Goal: Information Seeking & Learning: Learn about a topic

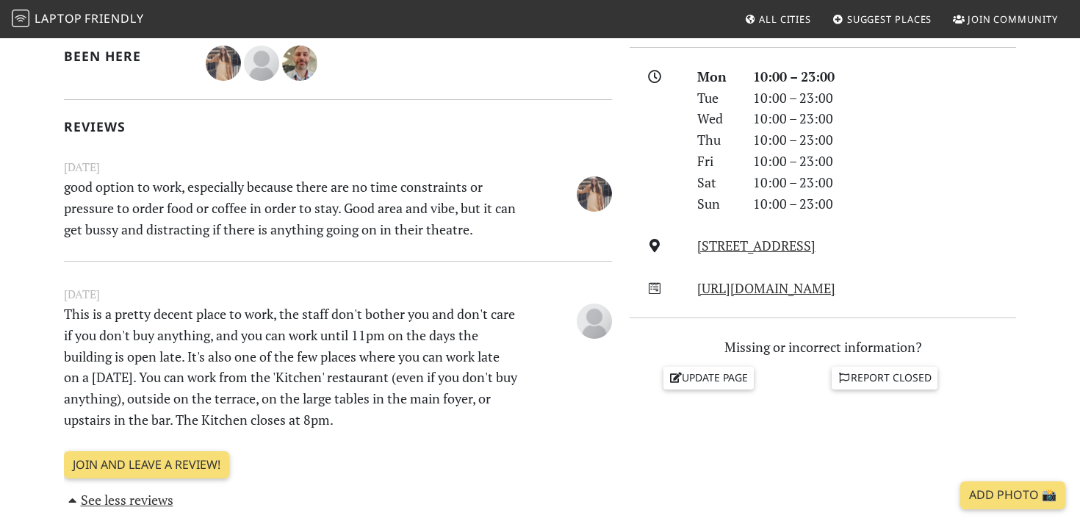
scroll to position [490, 0]
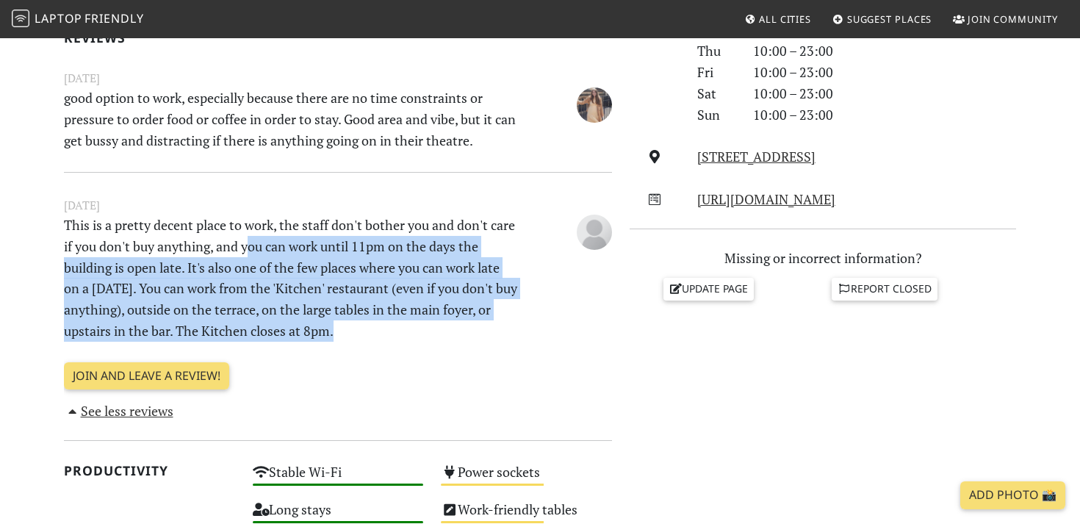
drag, startPoint x: 247, startPoint y: 248, endPoint x: 378, endPoint y: 334, distance: 156.5
click at [378, 334] on p "This is a pretty decent place to work, the staff don't bother you and don't car…" at bounding box center [291, 278] width 472 height 127
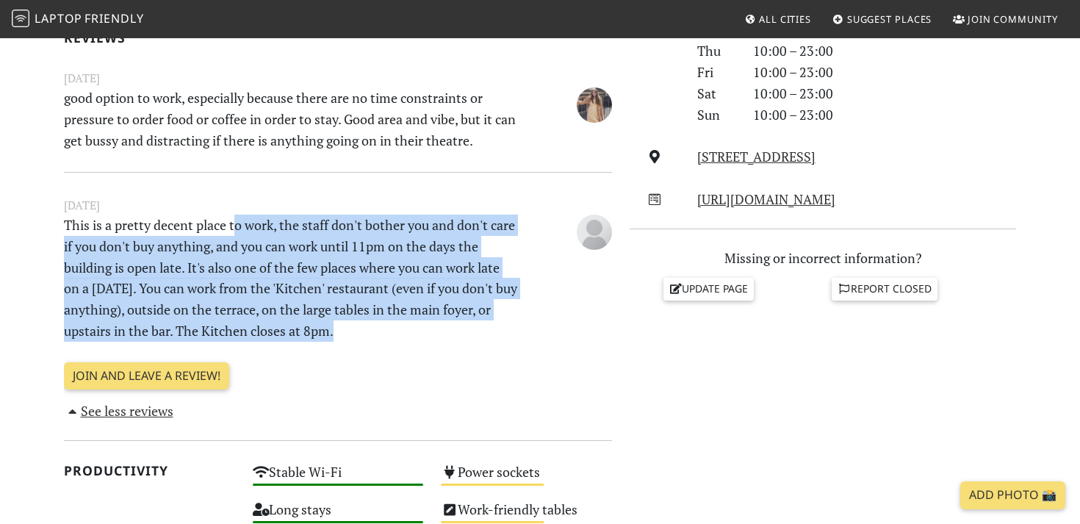
drag, startPoint x: 355, startPoint y: 336, endPoint x: 239, endPoint y: 216, distance: 166.8
click at [239, 216] on p "This is a pretty decent place to work, the staff don't bother you and don't car…" at bounding box center [291, 278] width 472 height 127
drag, startPoint x: 237, startPoint y: 216, endPoint x: 424, endPoint y: 359, distance: 234.8
click at [424, 359] on div "[DATE] This is a pretty decent place to work, the staff don't bother you and do…" at bounding box center [338, 286] width 548 height 229
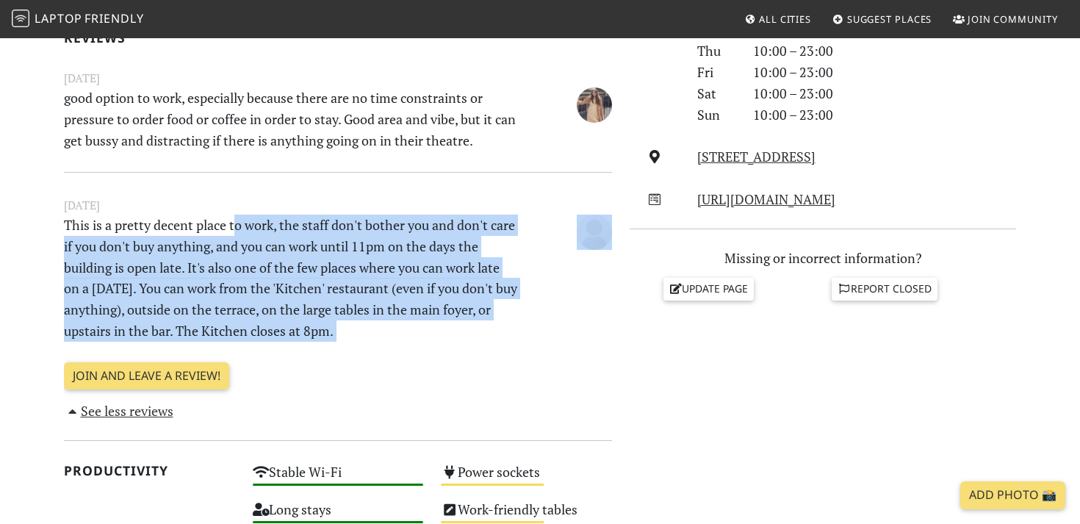
click at [424, 359] on div "[DATE] This is a pretty decent place to work, the staff don't bother you and do…" at bounding box center [338, 286] width 548 height 229
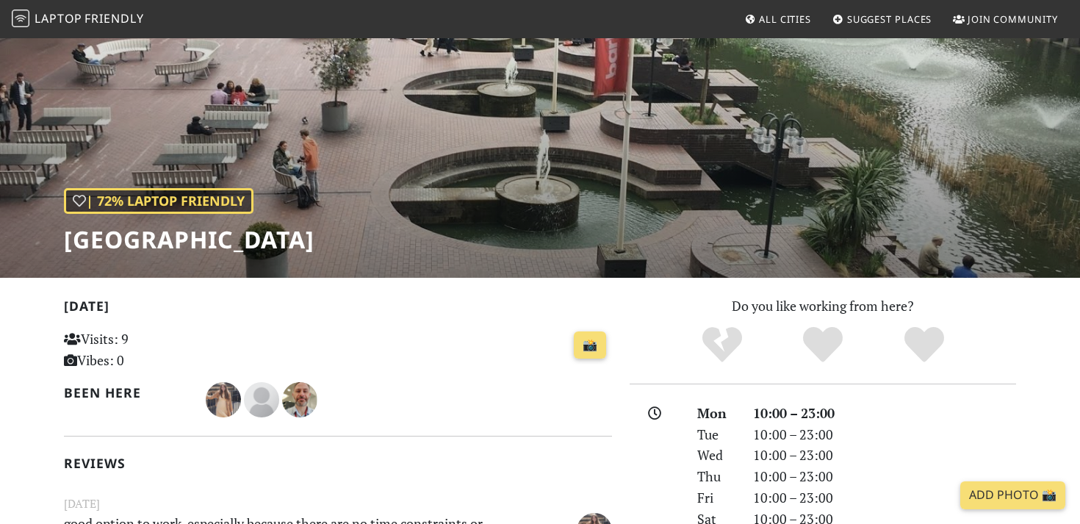
scroll to position [151, 0]
